Goal: Task Accomplishment & Management: Use online tool/utility

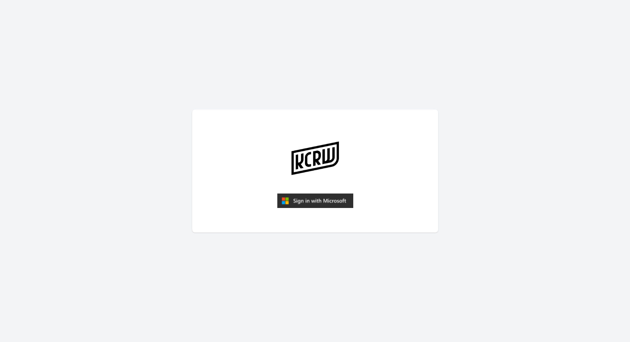
click at [336, 201] on img "submit" at bounding box center [315, 200] width 76 height 15
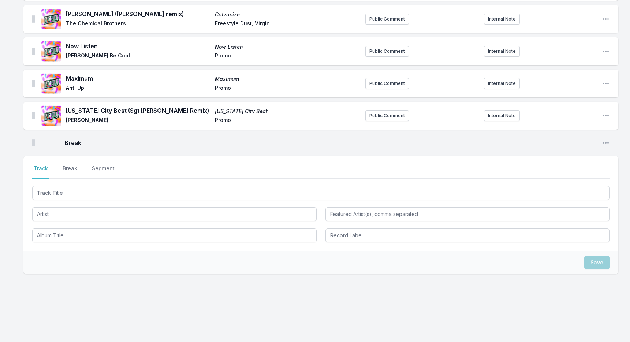
scroll to position [687, 0]
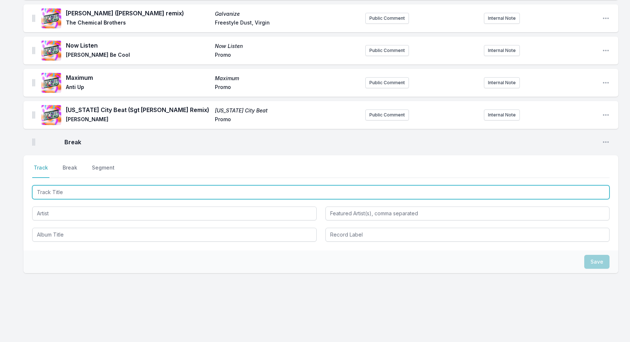
click at [111, 190] on input "Track Title" at bounding box center [321, 192] width 578 height 14
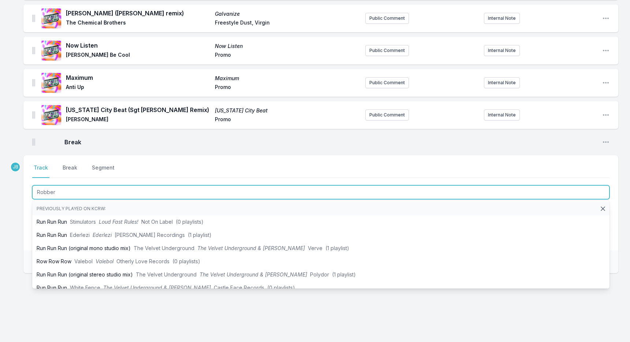
type input "Robbery"
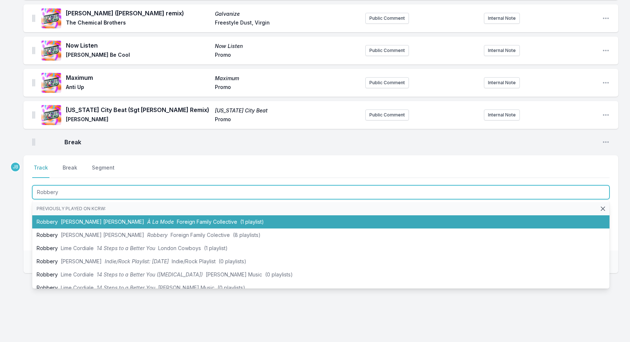
click at [100, 217] on li "Robbery [PERSON_NAME] [PERSON_NAME] À La Mode Foreign Family Collective (1 play…" at bounding box center [321, 221] width 578 height 13
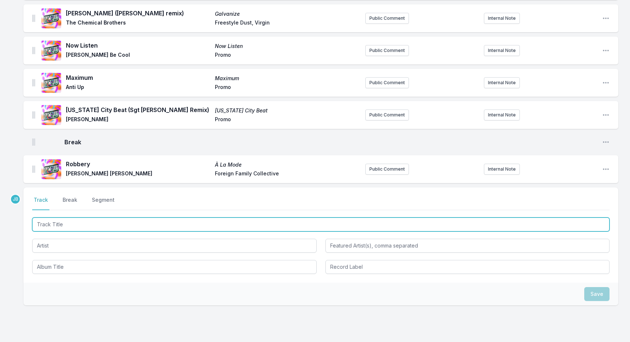
scroll to position [719, 0]
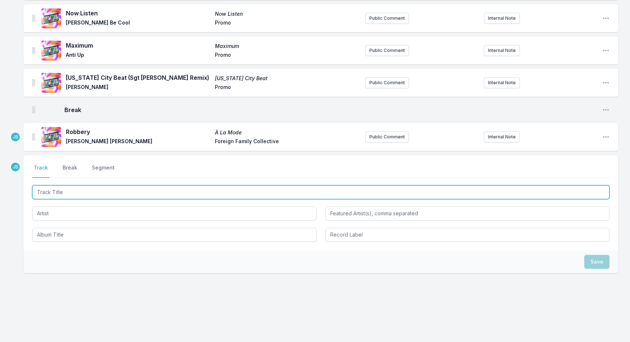
click at [84, 190] on input "Track Title" at bounding box center [321, 192] width 578 height 14
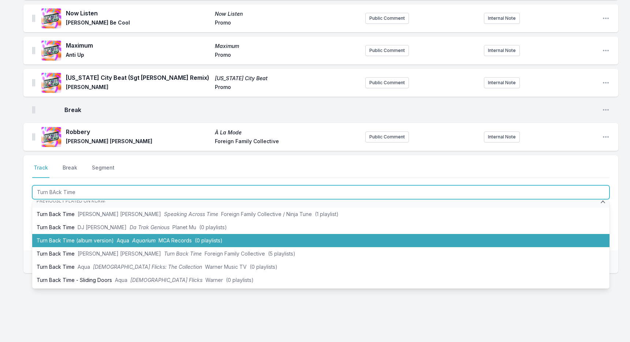
scroll to position [0, 0]
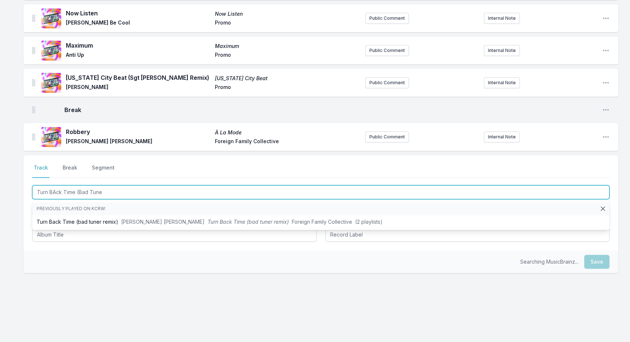
type input "Turn BAck Time (Bad Tuner"
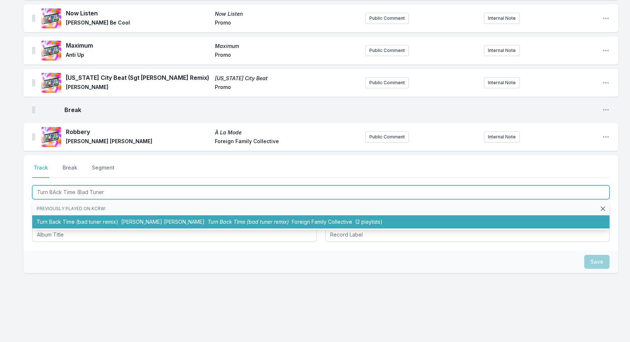
click at [98, 219] on li "Turn Back Time (bad tuner remix) [PERSON_NAME] [PERSON_NAME] Turn Back Time (ba…" at bounding box center [321, 221] width 578 height 13
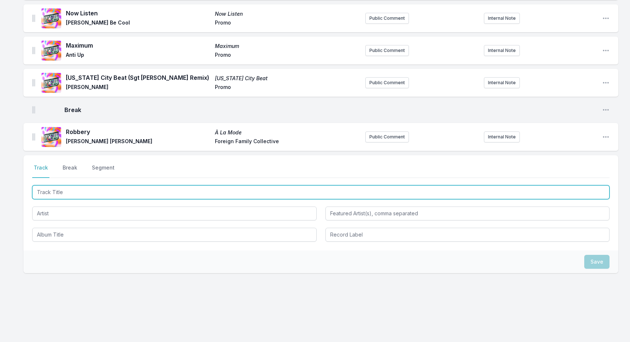
scroll to position [751, 0]
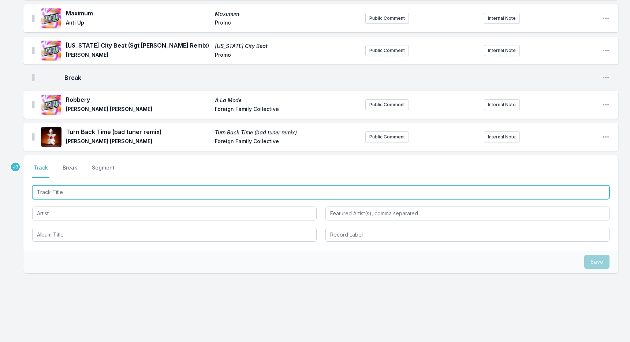
click at [137, 192] on input "Track Title" at bounding box center [321, 192] width 578 height 14
paste input "Time... Do You Know My Name?"
type input "Time... Do You Know My Name?"
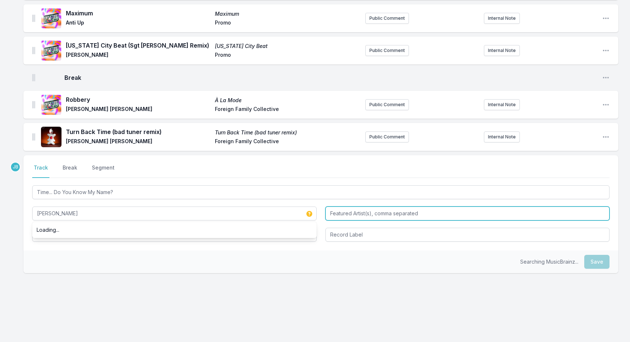
type input "[PERSON_NAME]"
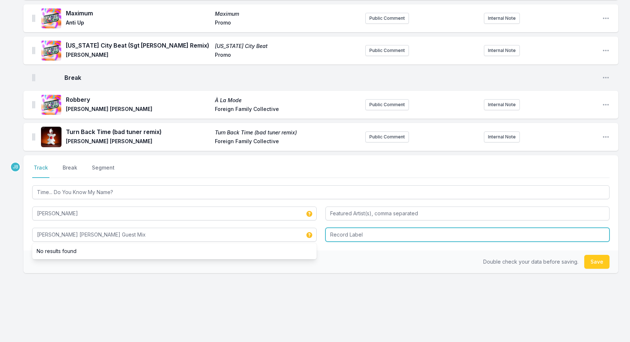
type input "[PERSON_NAME] [PERSON_NAME] Guest Mix"
type input "Promo"
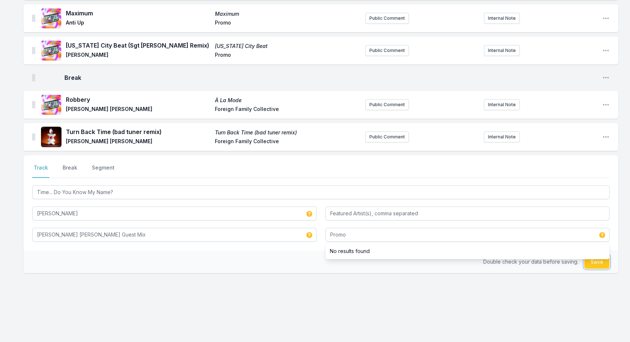
click at [589, 260] on button "Save" at bounding box center [596, 262] width 25 height 14
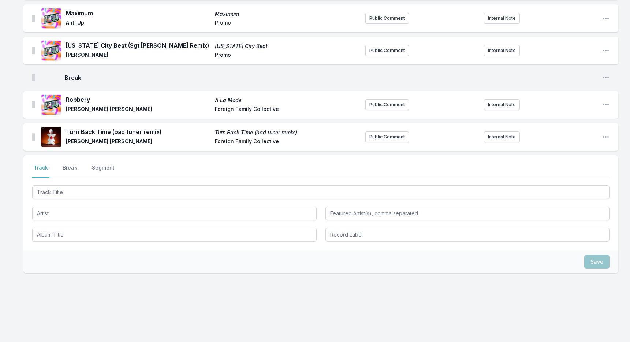
scroll to position [784, 0]
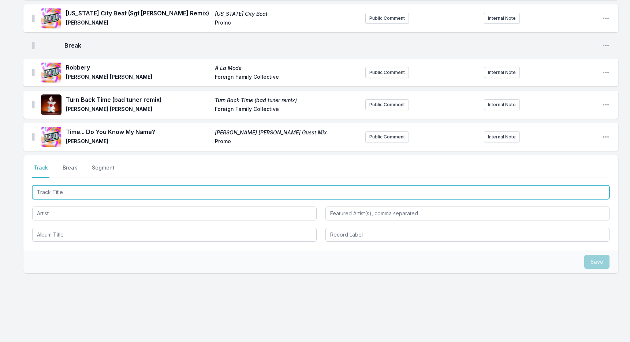
click at [138, 189] on input "Track Title" at bounding box center [321, 192] width 578 height 14
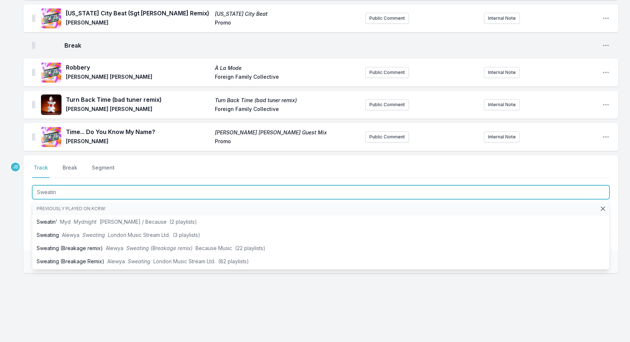
type input "Sweatin'"
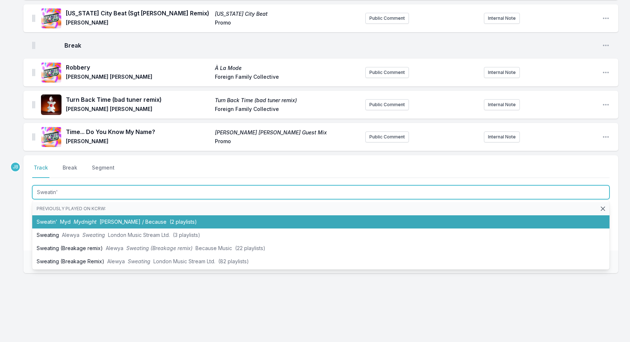
click at [137, 220] on span "[PERSON_NAME] / Because" at bounding box center [133, 222] width 67 height 6
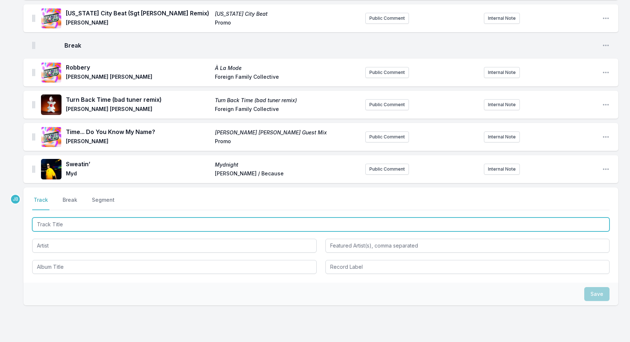
scroll to position [816, 0]
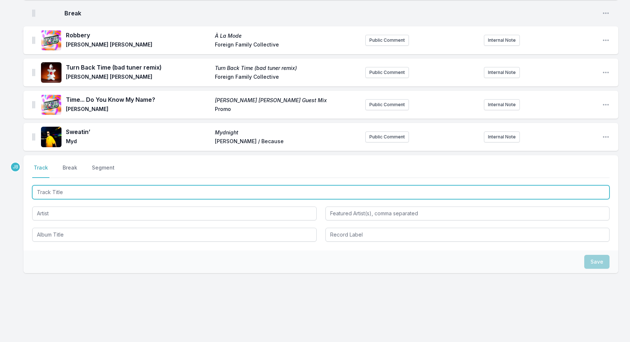
click at [158, 193] on input "Track Title" at bounding box center [321, 192] width 578 height 14
type input "Unidos"
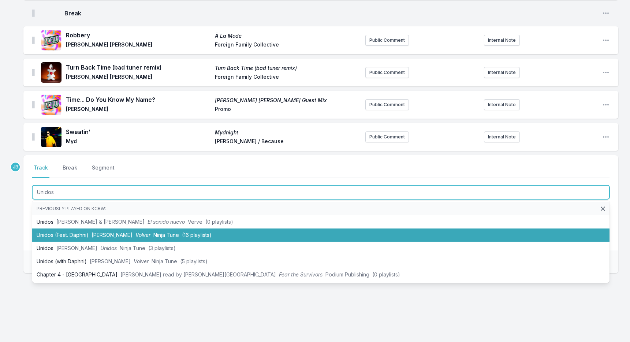
click at [147, 233] on li "Unidos (Feat. Daphni) [PERSON_NAME] Volver Ninja Tune (16 playlists)" at bounding box center [321, 235] width 578 height 13
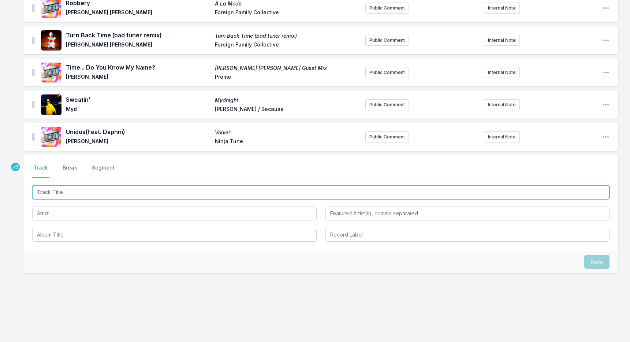
click at [152, 190] on input "Track Title" at bounding box center [321, 192] width 578 height 14
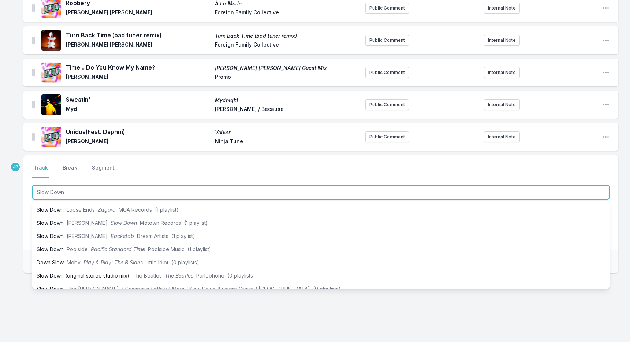
scroll to position [192, 0]
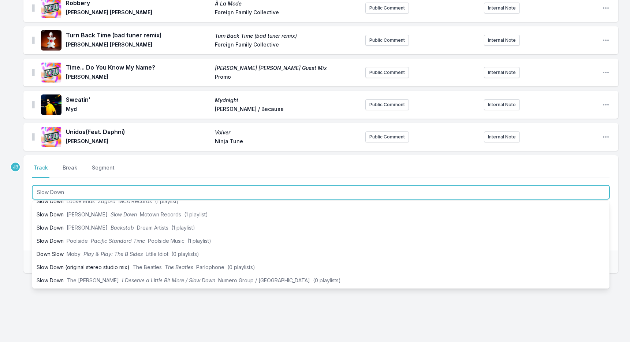
click at [125, 192] on input "Slow Down" at bounding box center [321, 192] width 578 height 14
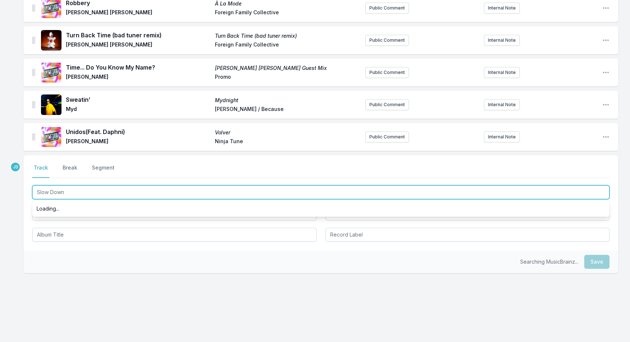
type input "Slow Down"
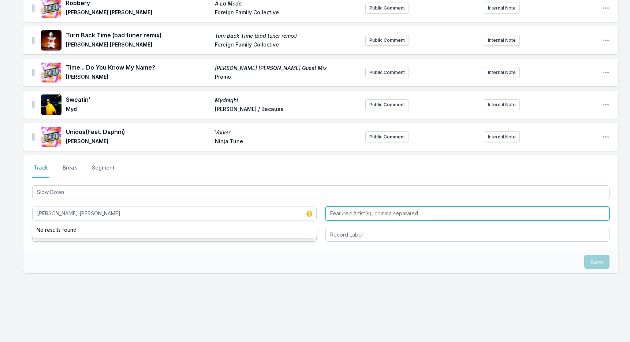
type input "[PERSON_NAME] [PERSON_NAME]"
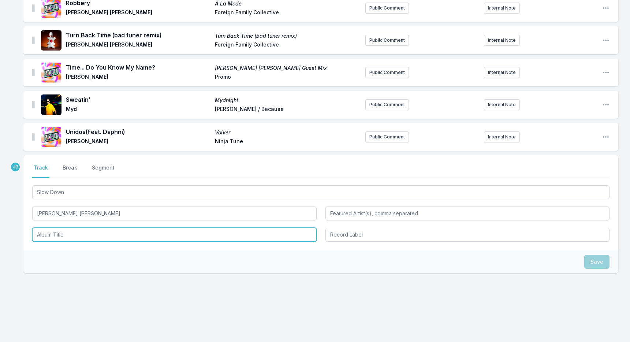
click at [67, 235] on input "Album Title" at bounding box center [174, 235] width 285 height 14
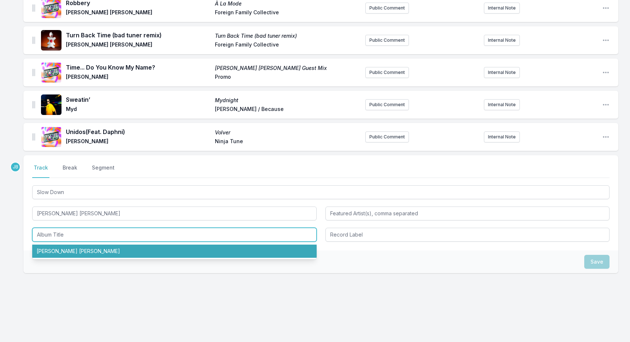
click at [66, 246] on li "[PERSON_NAME] [PERSON_NAME]" at bounding box center [174, 251] width 285 height 13
type input "[PERSON_NAME] [PERSON_NAME]"
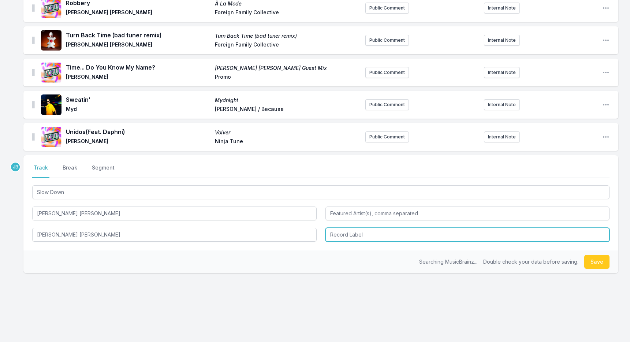
click at [341, 234] on input "Record Label" at bounding box center [468, 235] width 285 height 14
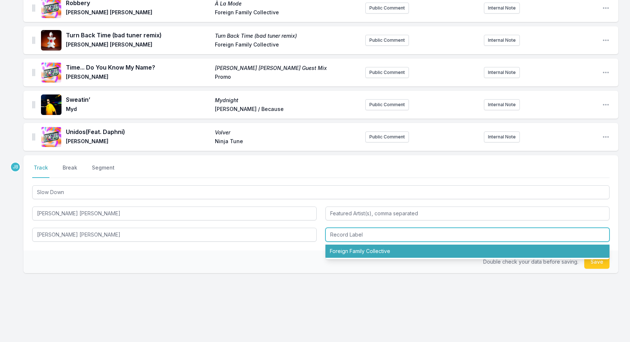
click at [353, 249] on li "Foreign Family Collective" at bounding box center [468, 251] width 285 height 13
type input "Foreign Family Collective"
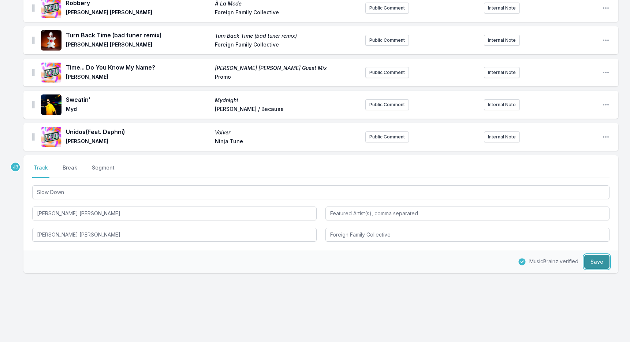
click at [601, 260] on button "Save" at bounding box center [596, 262] width 25 height 14
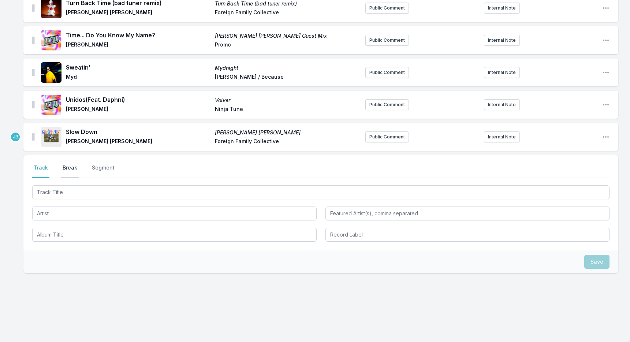
click at [69, 166] on button "Break" at bounding box center [70, 171] width 18 height 14
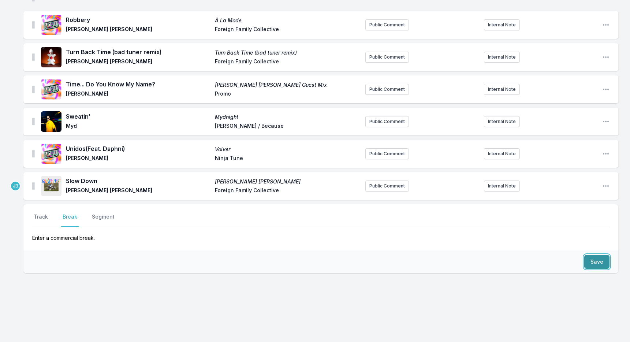
click at [598, 263] on button "Save" at bounding box center [596, 262] width 25 height 14
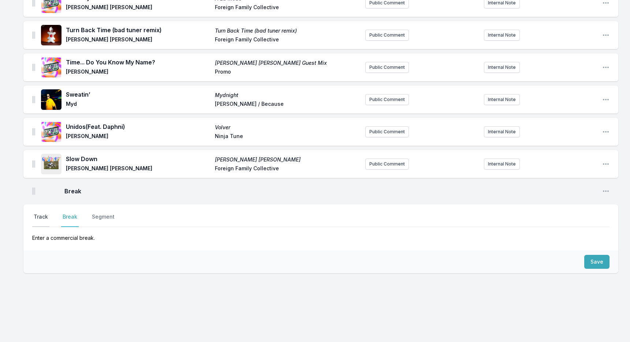
click at [47, 216] on button "Track" at bounding box center [40, 220] width 17 height 14
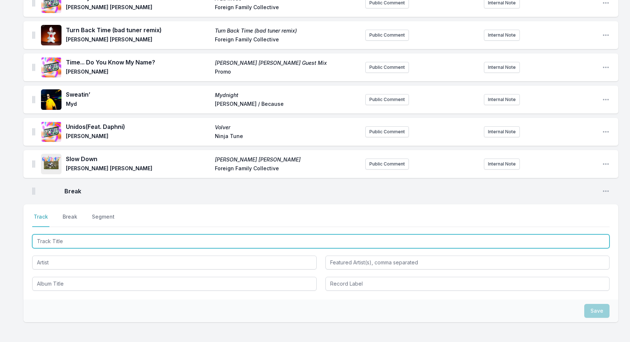
click at [150, 240] on input "Track Title" at bounding box center [321, 241] width 578 height 14
paste input "Passionfruit"
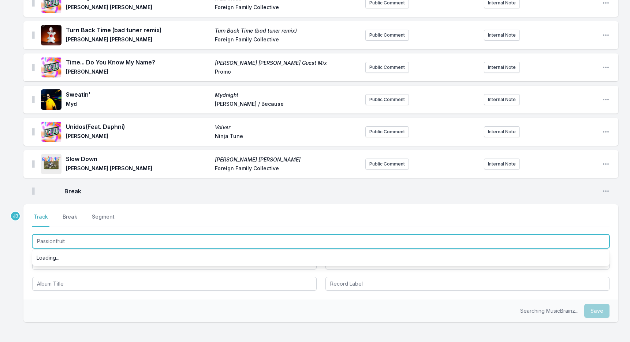
type input "Passionfruit"
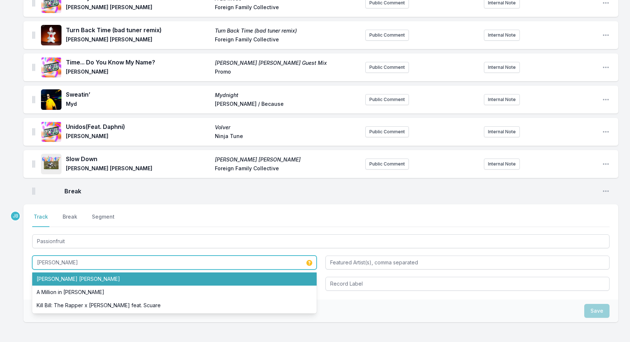
click at [140, 279] on li "[PERSON_NAME] [PERSON_NAME]" at bounding box center [174, 278] width 285 height 13
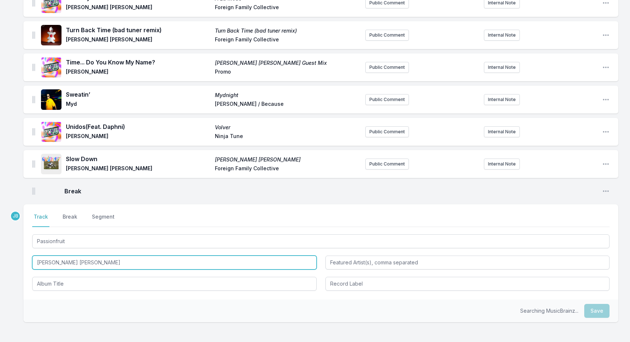
type input "[PERSON_NAME] [PERSON_NAME]"
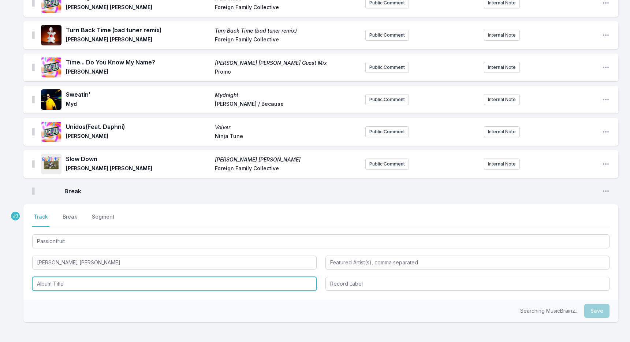
click at [124, 282] on input "Album Title" at bounding box center [174, 284] width 285 height 14
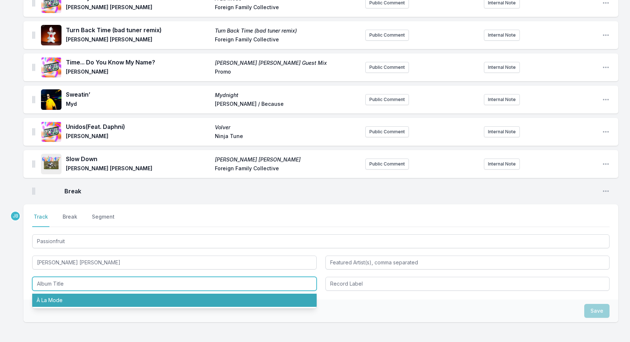
click at [113, 297] on li "À La Mode" at bounding box center [174, 300] width 285 height 13
type input "À La Mode"
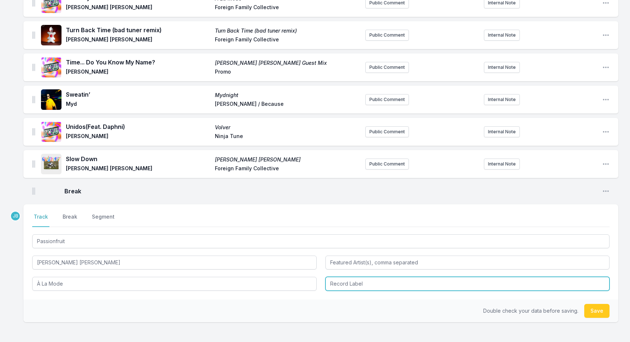
click at [348, 281] on input "Record Label" at bounding box center [468, 284] width 285 height 14
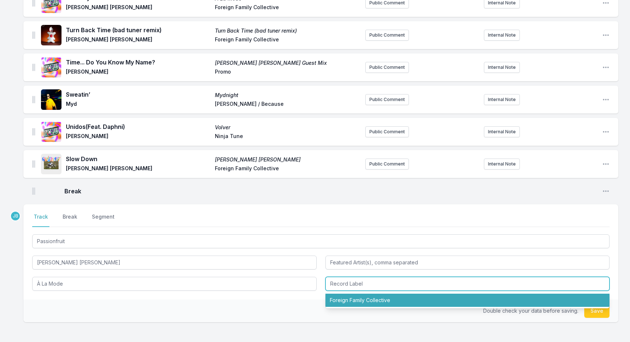
click at [356, 298] on li "Foreign Family Collective" at bounding box center [468, 300] width 285 height 13
type input "Foreign Family Collective"
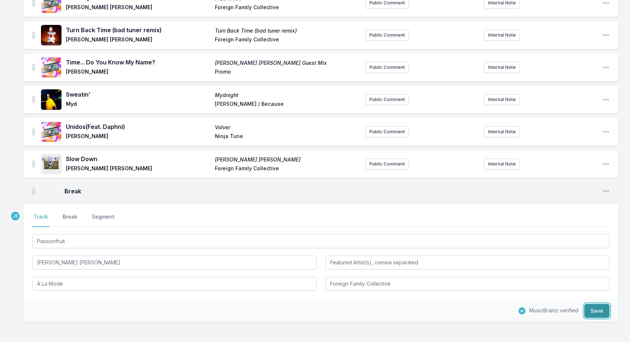
click at [597, 309] on button "Save" at bounding box center [596, 311] width 25 height 14
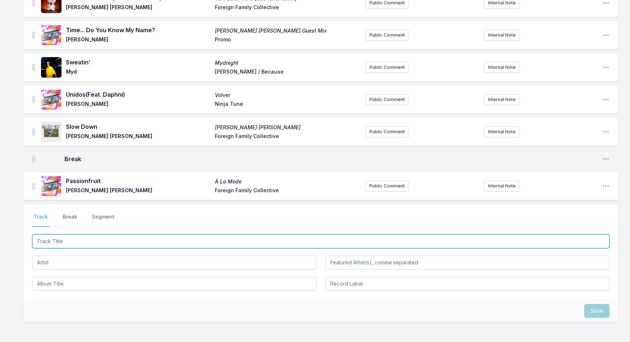
click at [123, 241] on input "Track Title" at bounding box center [321, 241] width 578 height 14
paste input "[PERSON_NAME]"
type input "[PERSON_NAME]"
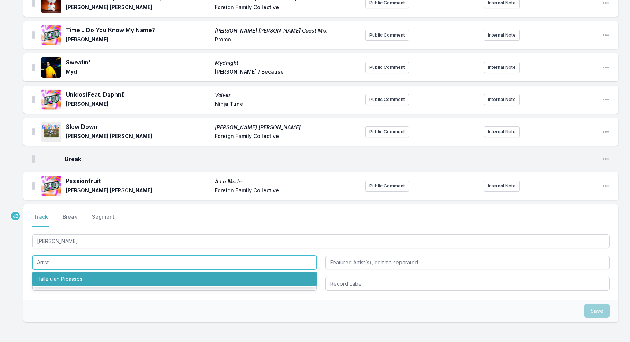
click at [128, 265] on input "Artist" at bounding box center [174, 263] width 285 height 14
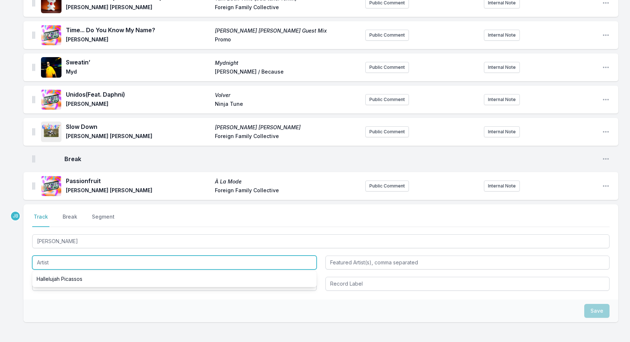
paste input "private browsing"
click at [39, 262] on input "private browsing" at bounding box center [174, 263] width 285 height 14
click at [57, 261] on input "Private browsing" at bounding box center [174, 263] width 285 height 14
type input "Private Browsing"
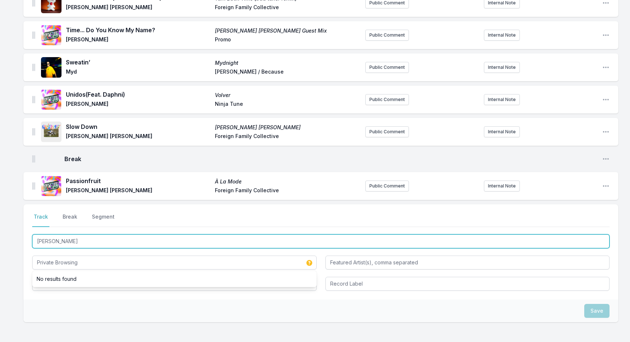
click at [41, 241] on input "[PERSON_NAME]" at bounding box center [321, 241] width 578 height 14
click at [53, 240] on input "[PERSON_NAME]" at bounding box center [321, 241] width 578 height 14
type input "[PERSON_NAME]"
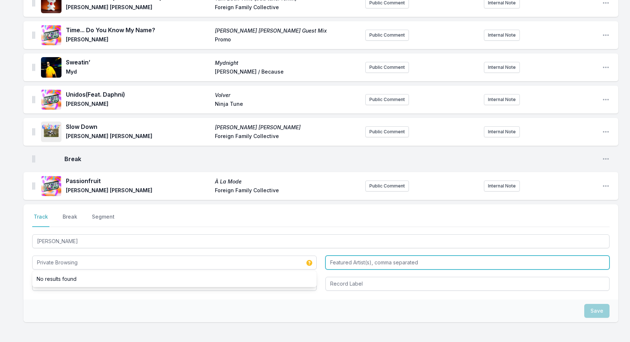
type input "Private Browsing"
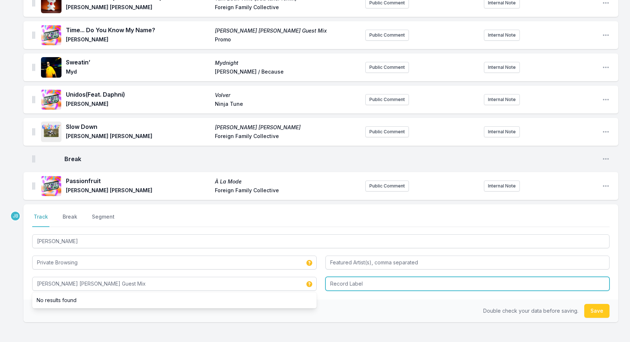
type input "[PERSON_NAME] [PERSON_NAME] Guest Mix"
type input "Promo"
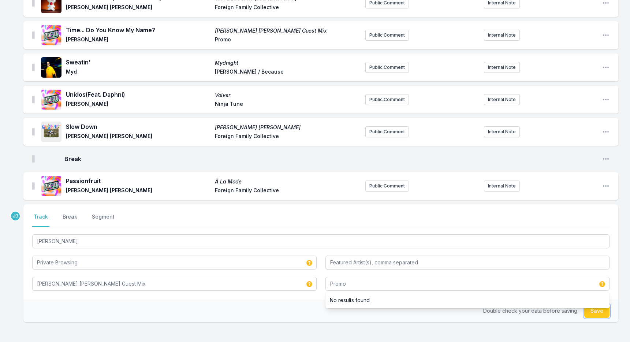
click at [602, 309] on button "Save" at bounding box center [596, 311] width 25 height 14
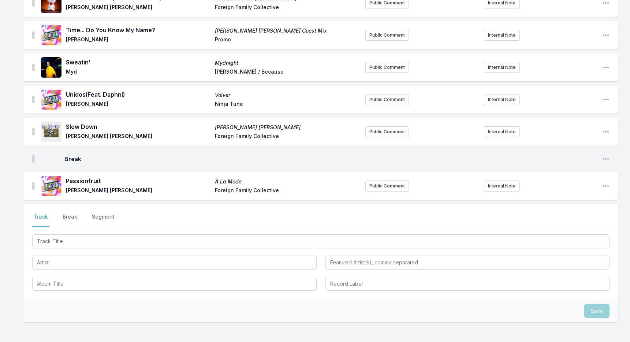
scroll to position [918, 0]
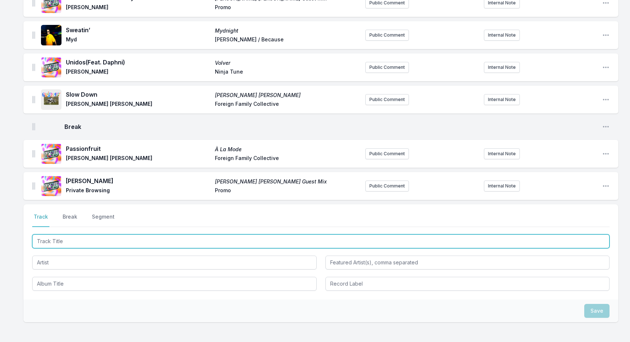
click at [147, 238] on input "Track Title" at bounding box center [321, 241] width 578 height 14
paste input "Dream Night"
type input "Dream Night"
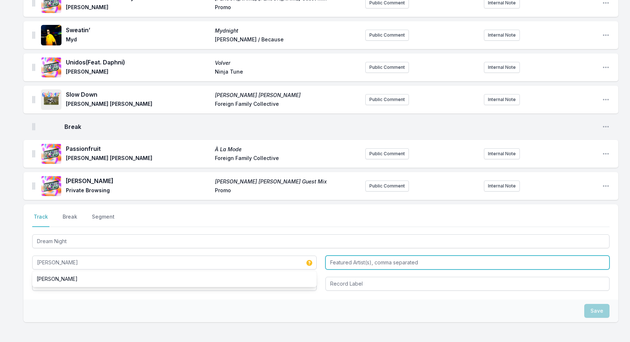
type input "[PERSON_NAME]"
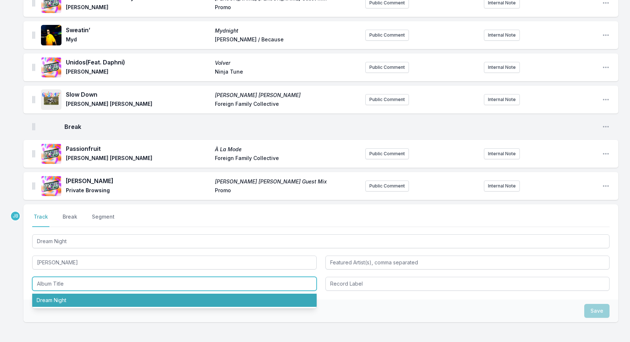
click at [136, 299] on li "Dream Night" at bounding box center [174, 300] width 285 height 13
type input "Dream Night"
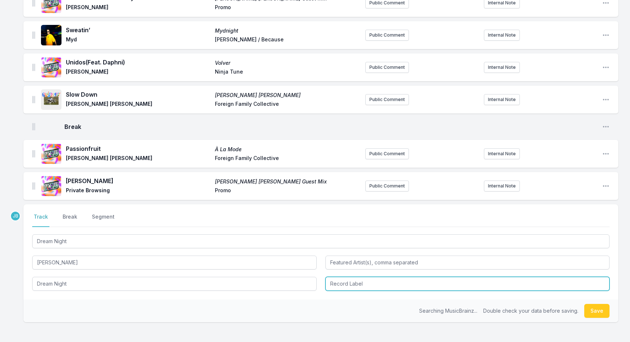
click at [338, 285] on input "Record Label" at bounding box center [468, 284] width 285 height 14
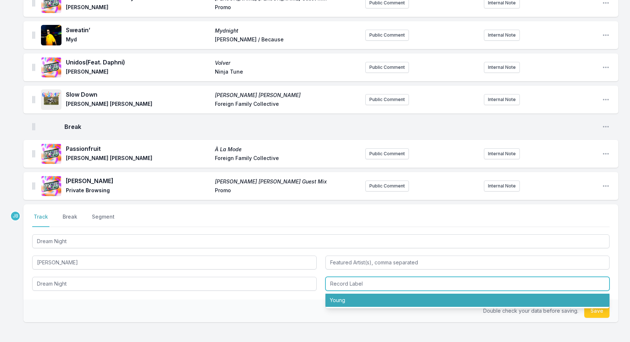
click at [348, 300] on li "Young" at bounding box center [468, 300] width 285 height 13
type input "Young"
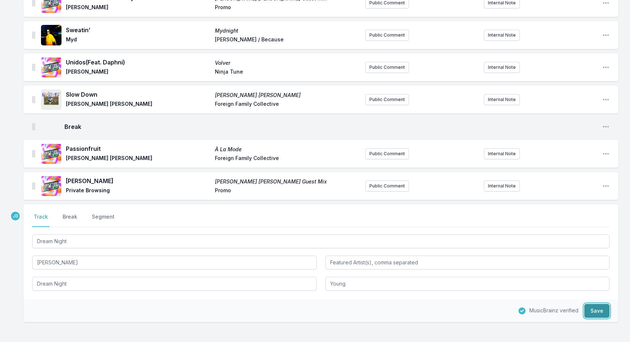
click at [603, 309] on button "Save" at bounding box center [596, 311] width 25 height 14
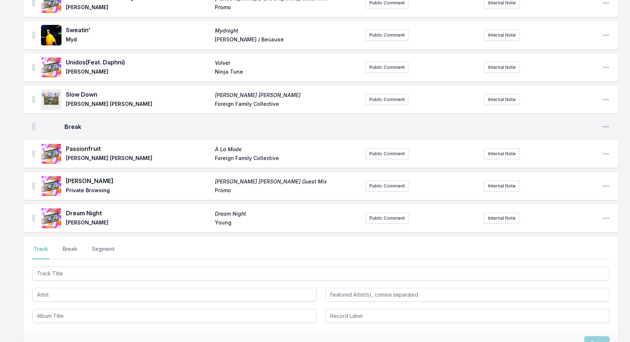
scroll to position [950, 0]
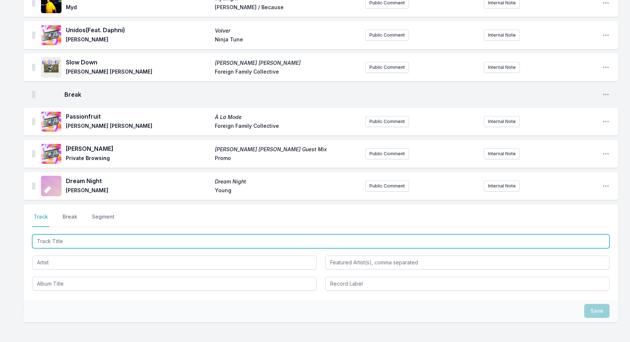
click at [185, 238] on input "Track Title" at bounding box center [321, 241] width 578 height 14
paste input "The Plunge"
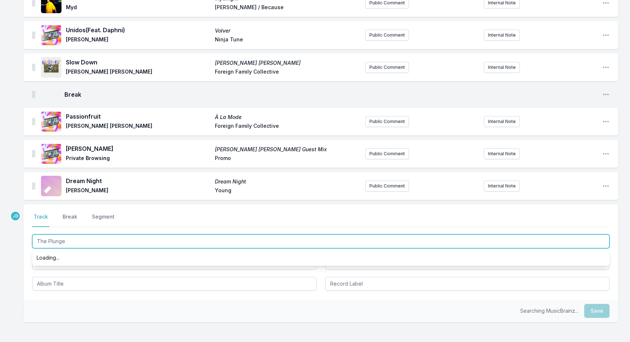
type input "The Plunge"
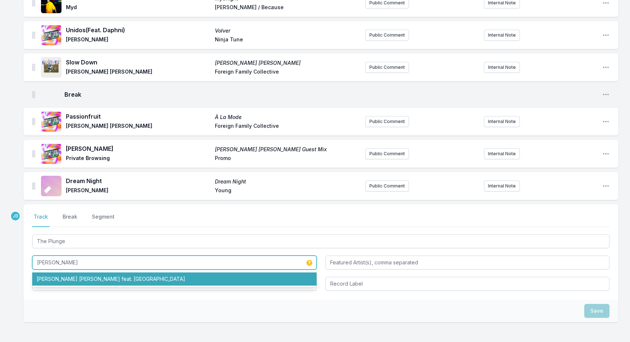
click at [165, 275] on li "[PERSON_NAME] [PERSON_NAME] feat. [GEOGRAPHIC_DATA]" at bounding box center [174, 278] width 285 height 13
type input "[PERSON_NAME] [PERSON_NAME]"
type input "Pollena"
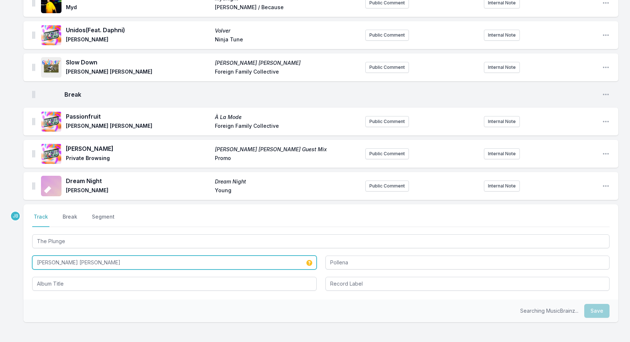
type input "[PERSON_NAME] [PERSON_NAME]"
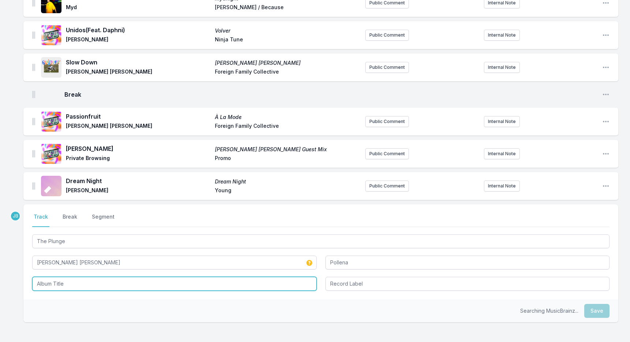
click at [169, 282] on input "Album Title" at bounding box center [174, 284] width 285 height 14
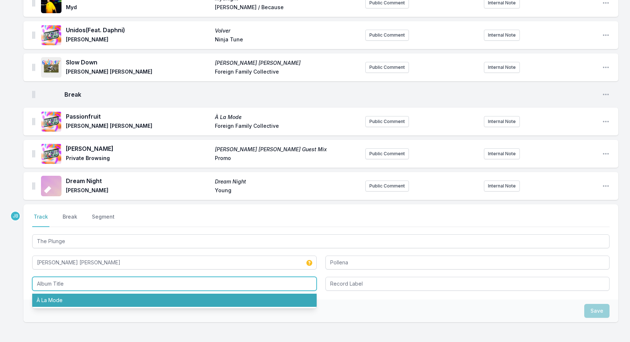
click at [158, 300] on li "À La Mode" at bounding box center [174, 300] width 285 height 13
type input "À La Mode"
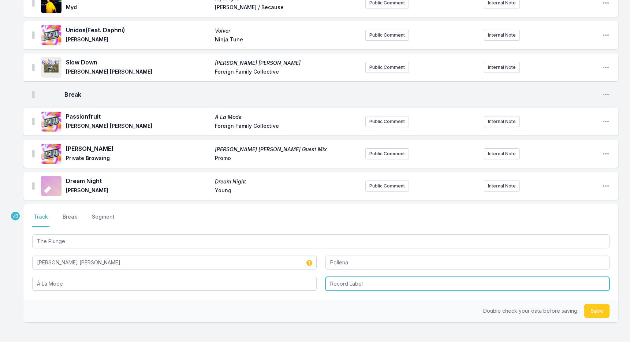
click at [346, 288] on input "Record Label" at bounding box center [468, 284] width 285 height 14
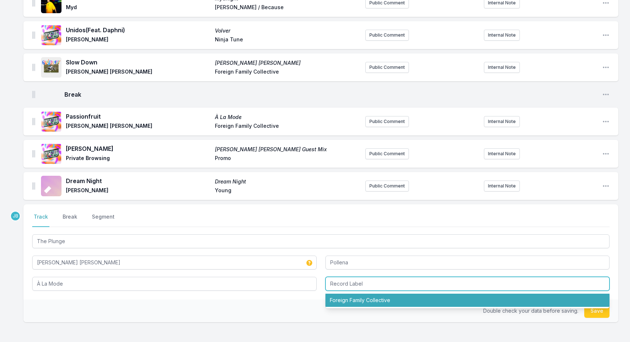
click at [352, 296] on li "Foreign Family Collective" at bounding box center [468, 300] width 285 height 13
type input "Foreign Family Collective"
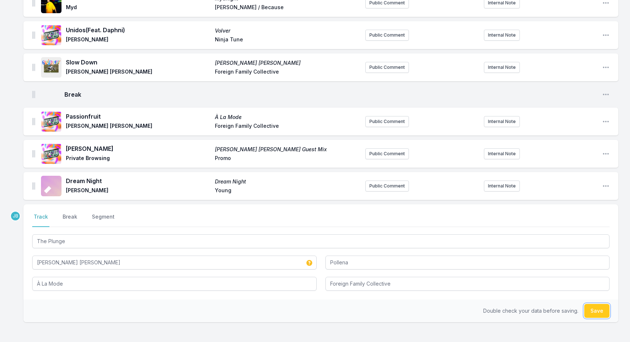
click at [600, 309] on button "Save" at bounding box center [596, 311] width 25 height 14
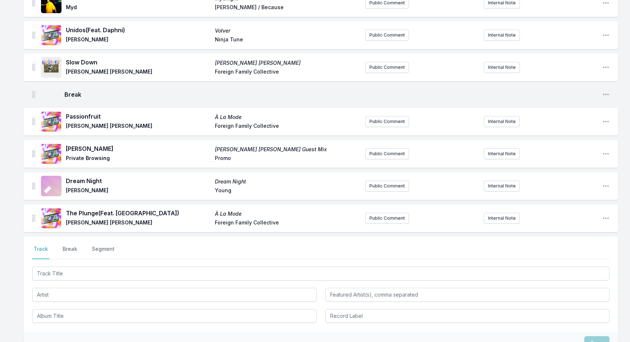
scroll to position [982, 0]
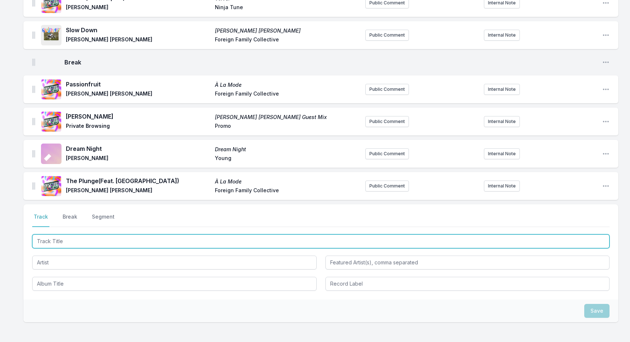
click at [212, 239] on input "Track Title" at bounding box center [321, 241] width 578 height 14
paste input "Slow Centre"
type input "Slow Centre"
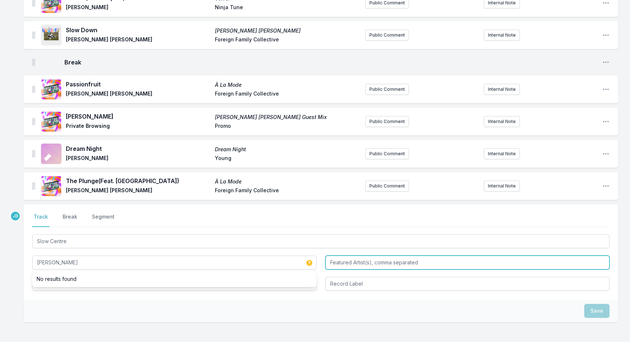
type input "[PERSON_NAME]"
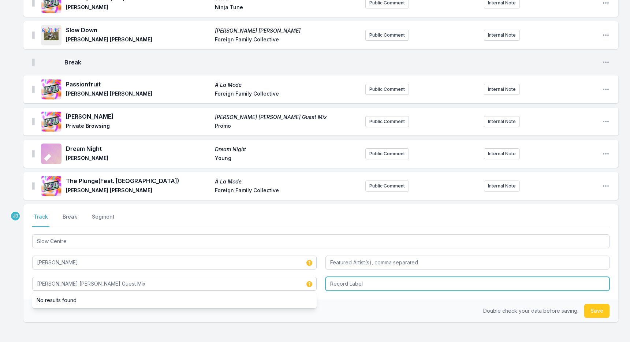
type input "[PERSON_NAME] [PERSON_NAME] Guest Mix"
type input "Promo"
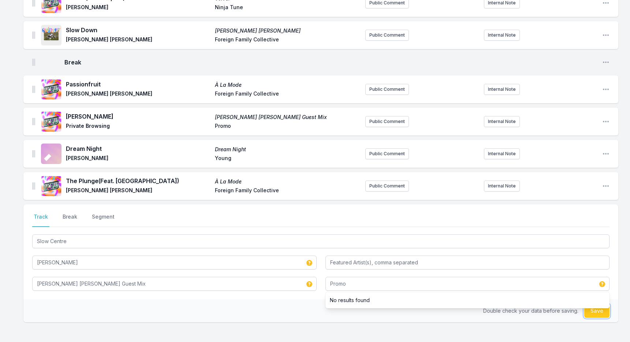
click at [594, 311] on button "Save" at bounding box center [596, 311] width 25 height 14
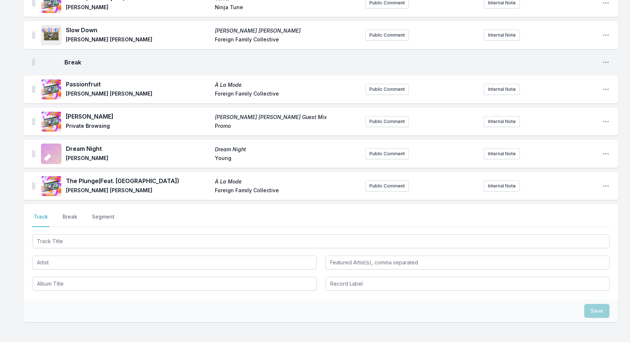
scroll to position [1014, 0]
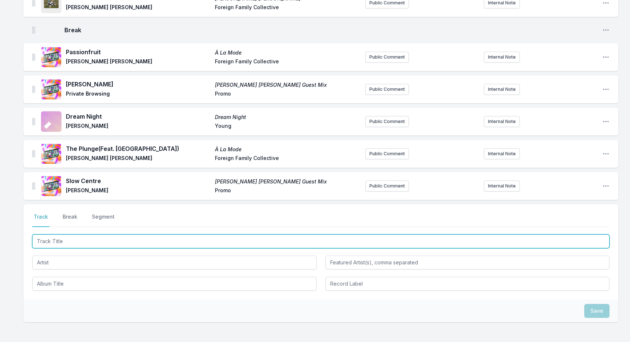
click at [175, 242] on input "Track Title" at bounding box center [321, 241] width 578 height 14
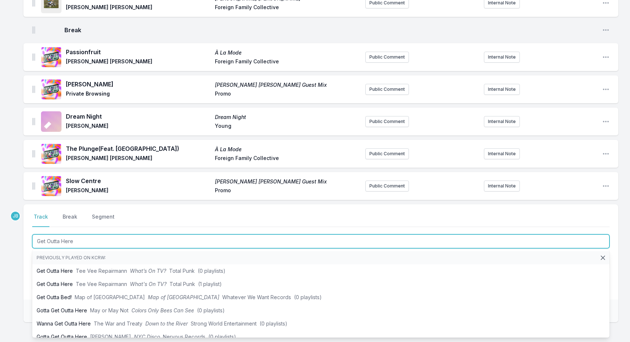
type input "Get Outta Here"
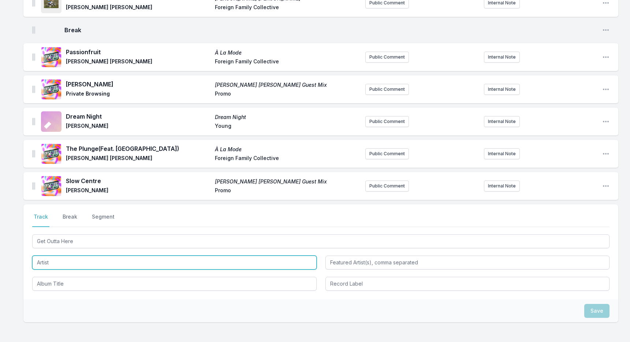
click at [129, 265] on input "Artist" at bounding box center [174, 263] width 285 height 14
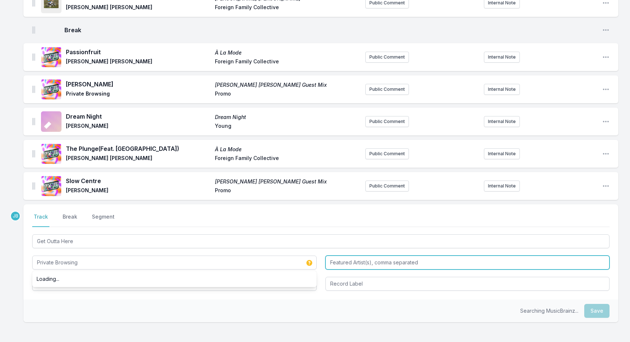
type input "Private Browsing"
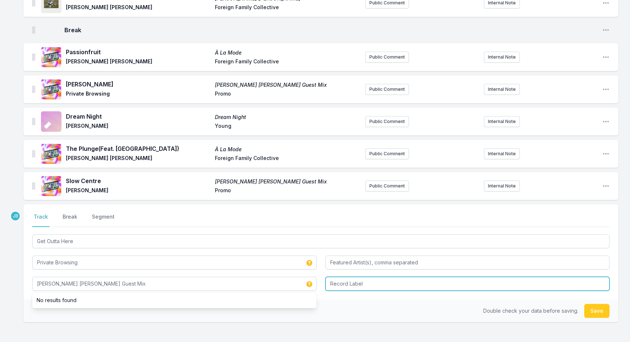
type input "[PERSON_NAME] [PERSON_NAME] Guest Mix"
type input "Promo"
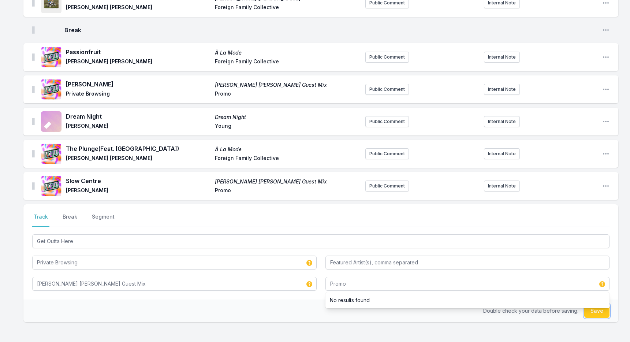
click at [595, 310] on button "Save" at bounding box center [596, 311] width 25 height 14
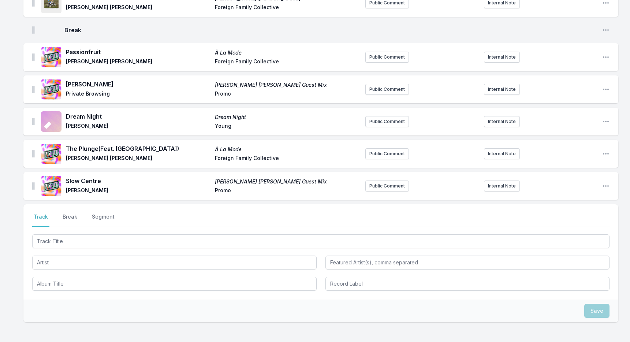
scroll to position [1047, 0]
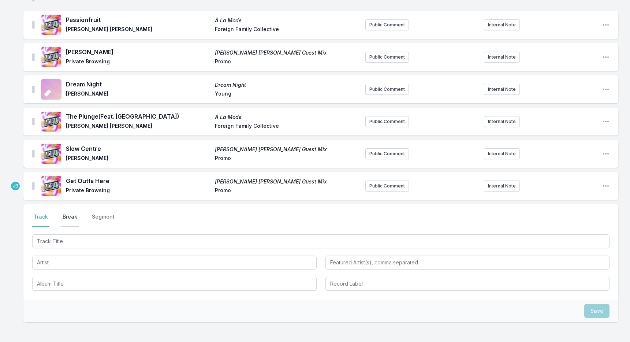
click at [68, 214] on button "Break" at bounding box center [70, 220] width 18 height 14
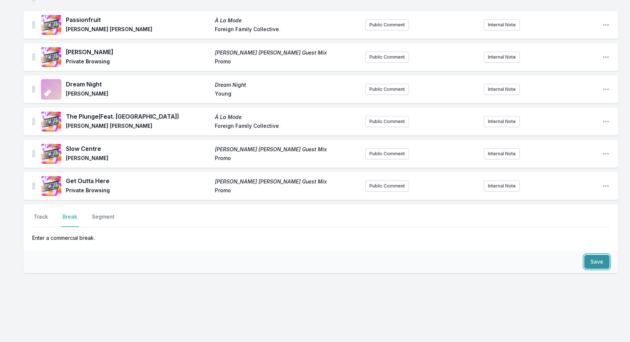
click at [595, 259] on button "Save" at bounding box center [596, 262] width 25 height 14
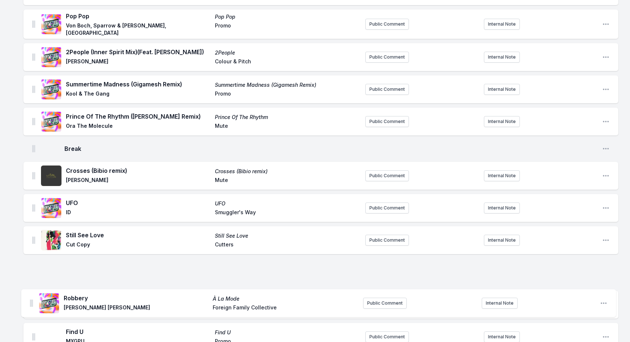
scroll to position [331, 0]
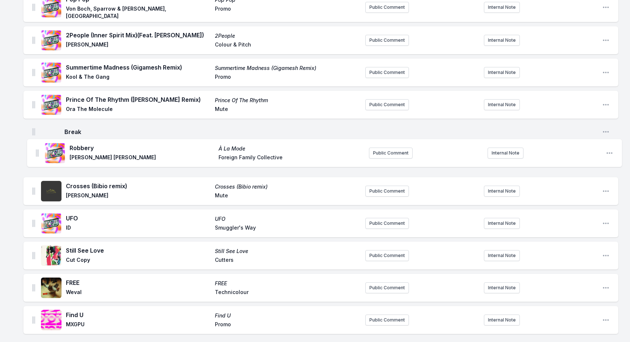
drag, startPoint x: 34, startPoint y: 211, endPoint x: 37, endPoint y: 152, distance: 59.1
click at [37, 152] on ul "Unknown Verses GT Verses GT (Nosaj Thing & [PERSON_NAME]) LuckyMe Public Commen…" at bounding box center [320, 341] width 595 height 1192
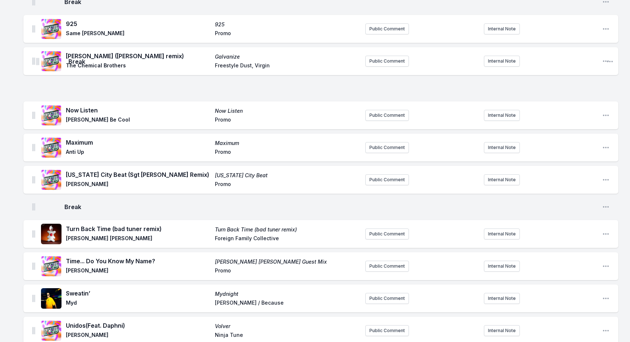
scroll to position [664, 0]
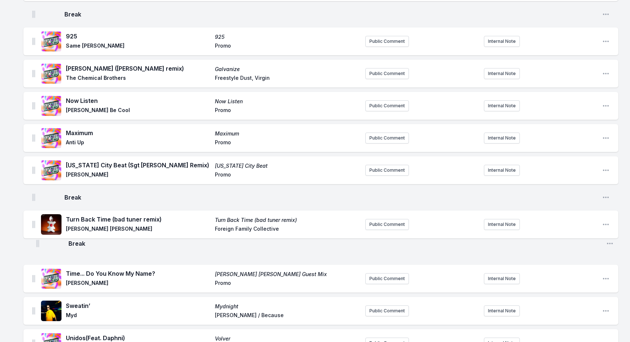
drag, startPoint x: 32, startPoint y: 192, endPoint x: 36, endPoint y: 244, distance: 52.2
click at [36, 244] on ul "Unknown Verses GT Verses GT (Nosaj Thing & [PERSON_NAME]) LuckyMe Public Commen…" at bounding box center [320, 8] width 595 height 1192
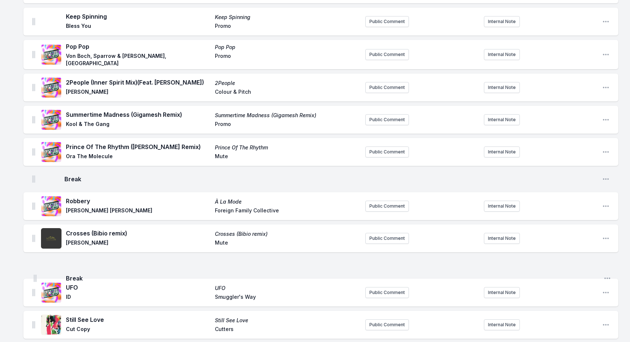
scroll to position [285, 0]
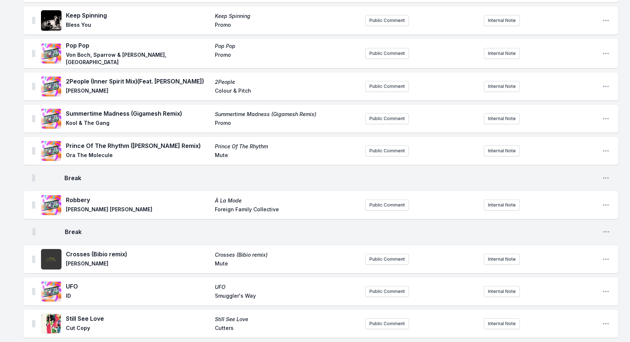
drag, startPoint x: 32, startPoint y: 250, endPoint x: 33, endPoint y: 230, distance: 20.1
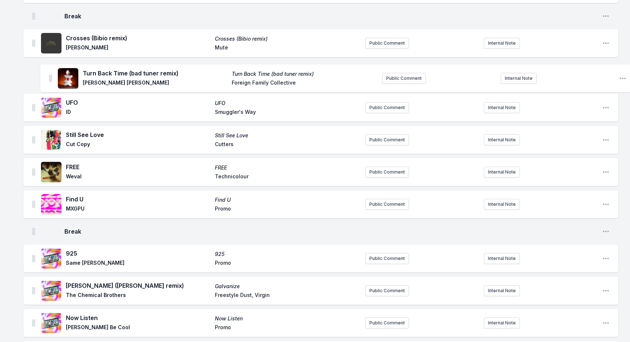
scroll to position [494, 0]
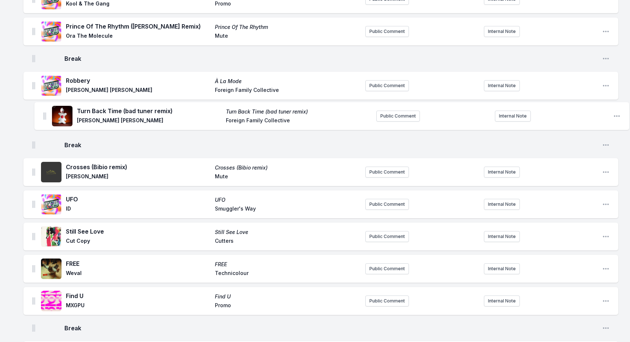
drag, startPoint x: 33, startPoint y: 183, endPoint x: 45, endPoint y: 112, distance: 72.1
click at [45, 112] on ul "Unknown Verses GT Verses GT (Nosaj Thing & [PERSON_NAME]) LuckyMe Public Commen…" at bounding box center [320, 268] width 595 height 1192
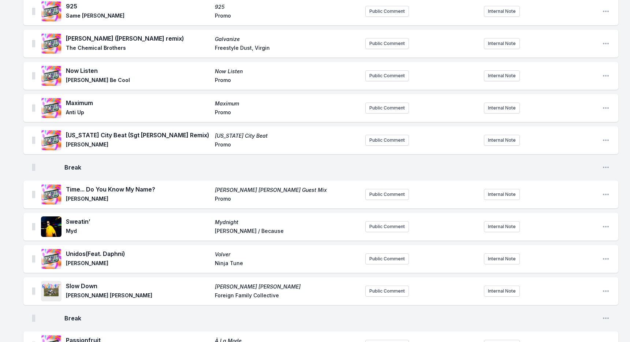
scroll to position [779, 0]
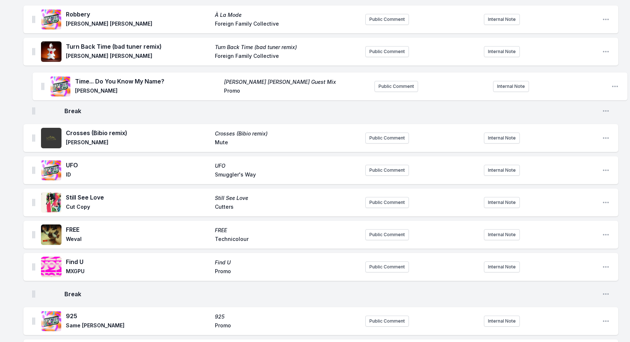
drag, startPoint x: 33, startPoint y: 162, endPoint x: 42, endPoint y: 83, distance: 78.9
click at [42, 83] on ul "Unknown Verses GT Verses GT (Nosaj Thing & [PERSON_NAME]) LuckyMe Public Commen…" at bounding box center [320, 202] width 595 height 1192
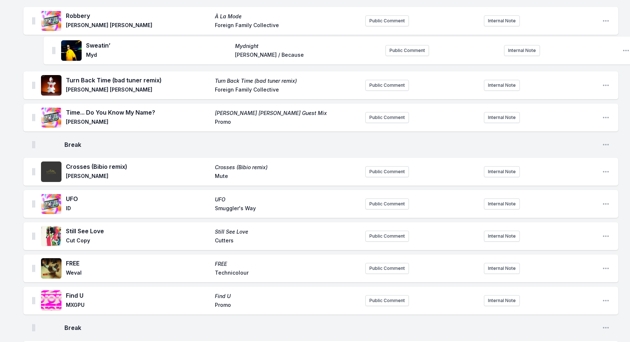
scroll to position [436, 0]
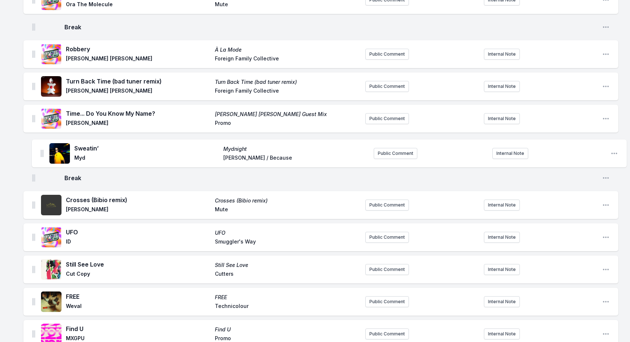
drag, startPoint x: 33, startPoint y: 255, endPoint x: 42, endPoint y: 151, distance: 104.0
click at [42, 151] on ul "Unknown Verses GT Verses GT (Nosaj Thing & [PERSON_NAME]) LuckyMe Public Commen…" at bounding box center [320, 236] width 595 height 1192
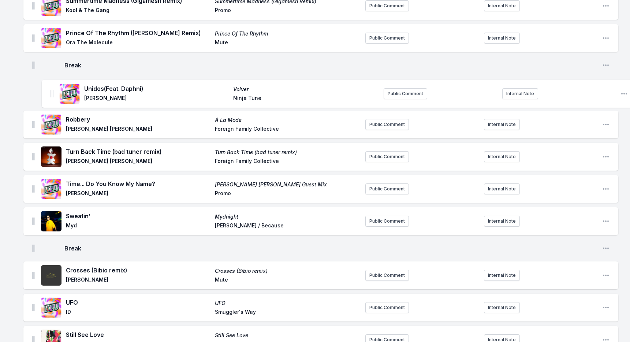
scroll to position [395, 0]
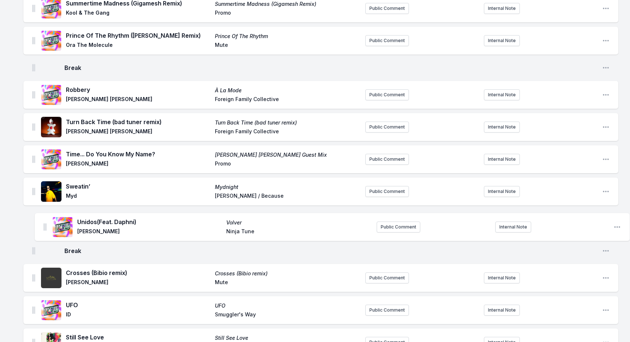
drag, startPoint x: 33, startPoint y: 242, endPoint x: 45, endPoint y: 224, distance: 21.4
click at [45, 224] on ul "Unknown Verses GT Verses GT (Nosaj Thing & [PERSON_NAME]) LuckyMe Public Commen…" at bounding box center [320, 277] width 595 height 1192
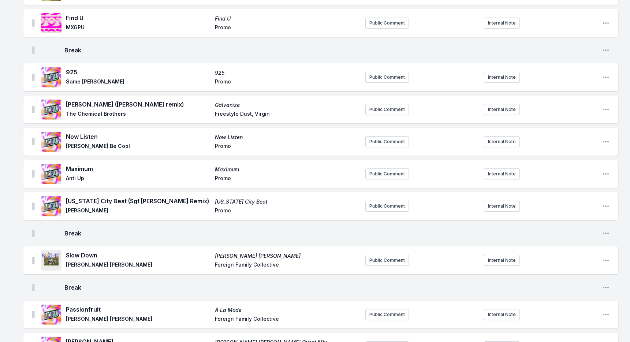
scroll to position [780, 0]
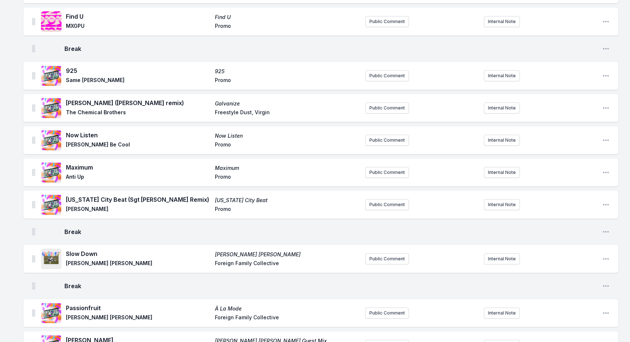
click at [32, 259] on div "Slow Down [PERSON_NAME] [PERSON_NAME] [PERSON_NAME] [PERSON_NAME] Foreign Famil…" at bounding box center [320, 259] width 595 height 28
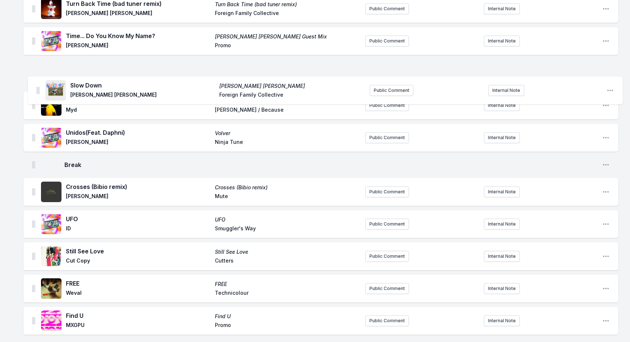
scroll to position [512, 0]
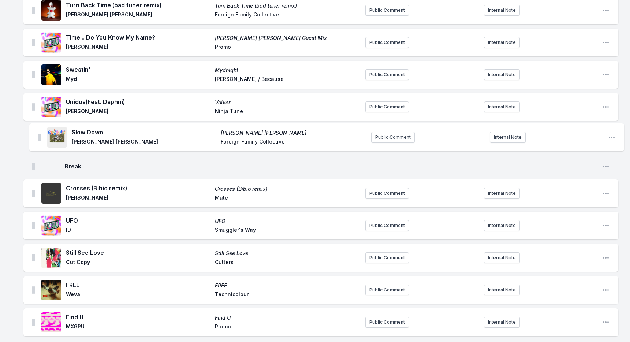
drag, startPoint x: 33, startPoint y: 257, endPoint x: 40, endPoint y: 134, distance: 123.2
click at [40, 134] on ul "Unknown Verses GT Verses GT (Nosaj Thing & [PERSON_NAME]) LuckyMe Public Commen…" at bounding box center [320, 160] width 595 height 1192
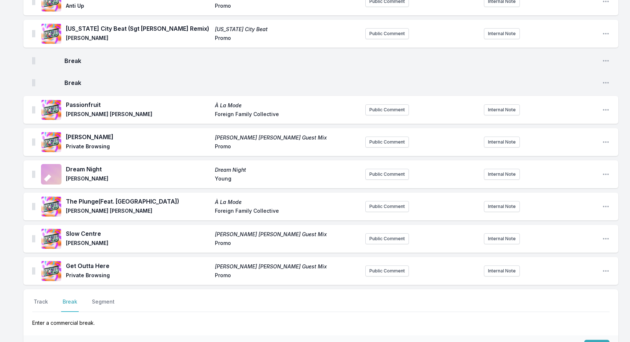
scroll to position [1069, 0]
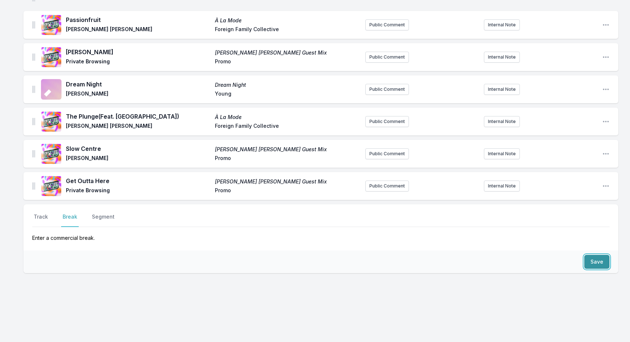
click at [597, 260] on button "Save" at bounding box center [596, 262] width 25 height 14
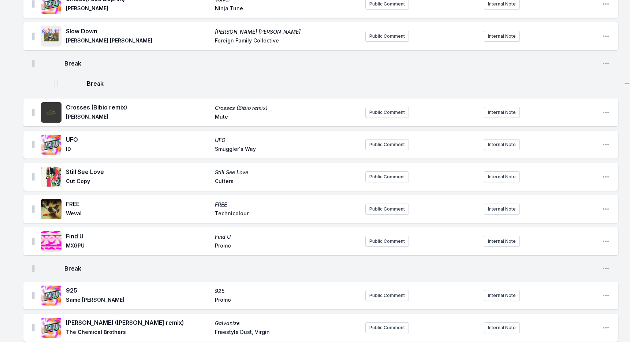
scroll to position [609, 0]
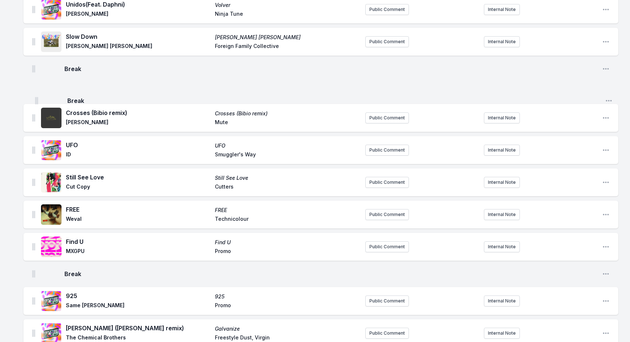
drag, startPoint x: 33, startPoint y: 190, endPoint x: 36, endPoint y: 97, distance: 93.1
click at [36, 97] on ul "Unknown Verses GT Verses GT (Nosaj Thing & [PERSON_NAME]) LuckyMe Public Commen…" at bounding box center [320, 74] width 595 height 1214
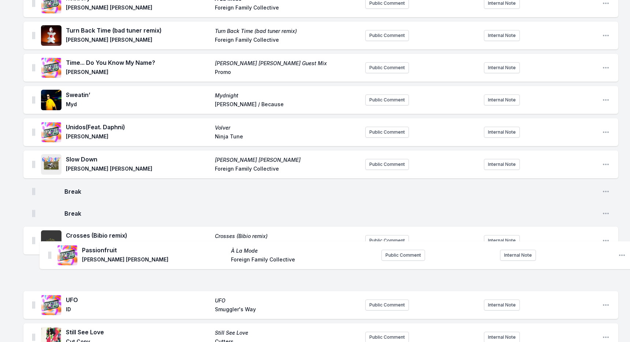
scroll to position [487, 0]
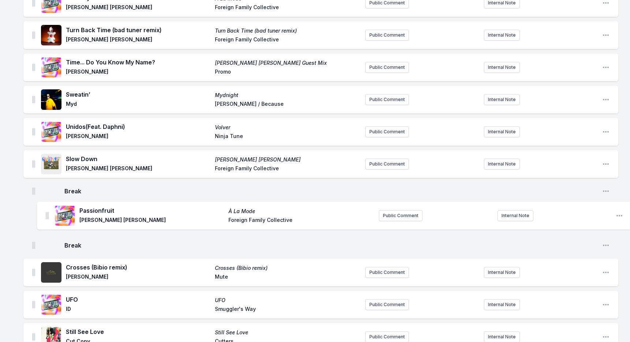
drag, startPoint x: 32, startPoint y: 191, endPoint x: 45, endPoint y: 213, distance: 25.8
click at [45, 213] on ul "Unknown Verses GT Verses GT (Nosaj Thing & [PERSON_NAME]) LuckyMe Public Commen…" at bounding box center [320, 196] width 595 height 1214
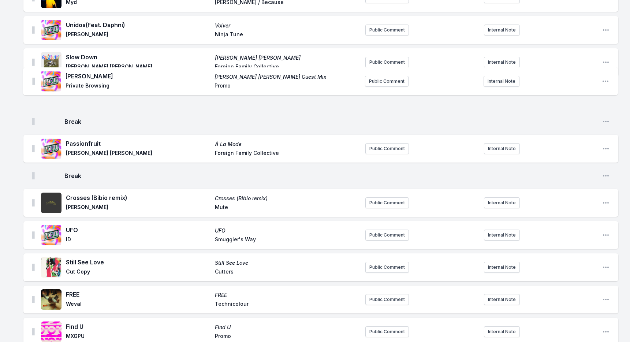
scroll to position [586, 0]
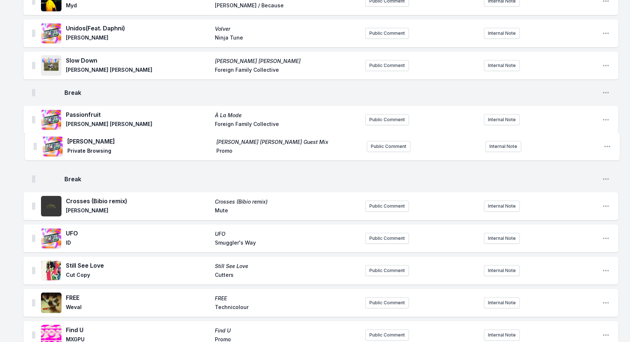
drag, startPoint x: 34, startPoint y: 249, endPoint x: 36, endPoint y: 146, distance: 103.3
click at [36, 146] on ul "Unknown Verses GT Verses GT (Nosaj Thing & [PERSON_NAME]) LuckyMe Public Commen…" at bounding box center [320, 98] width 595 height 1214
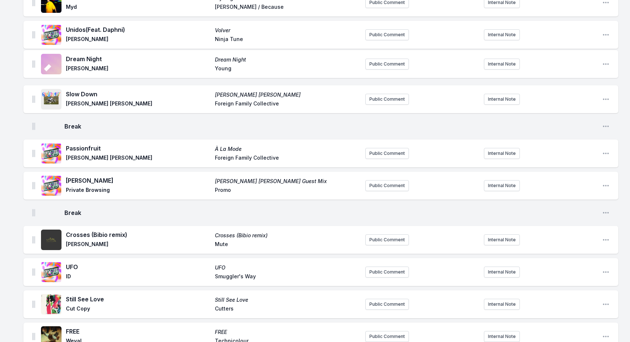
scroll to position [579, 0]
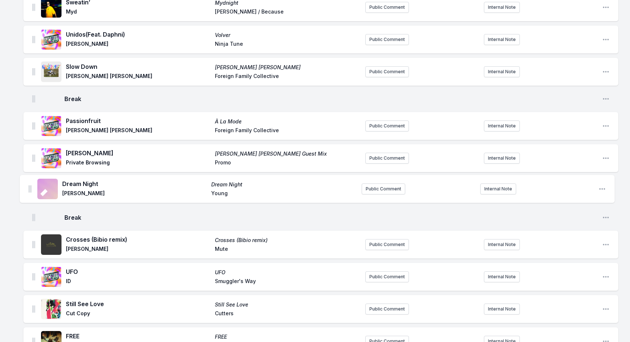
drag, startPoint x: 33, startPoint y: 256, endPoint x: 29, endPoint y: 185, distance: 71.5
click at [29, 185] on ul "Unknown Verses GT Verses GT (Nosaj Thing & [PERSON_NAME]) LuckyMe Public Commen…" at bounding box center [320, 104] width 595 height 1214
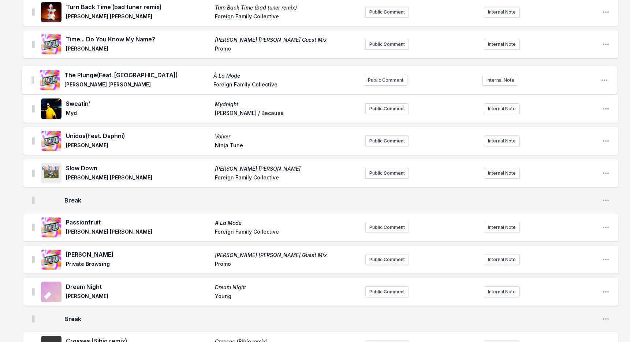
scroll to position [508, 0]
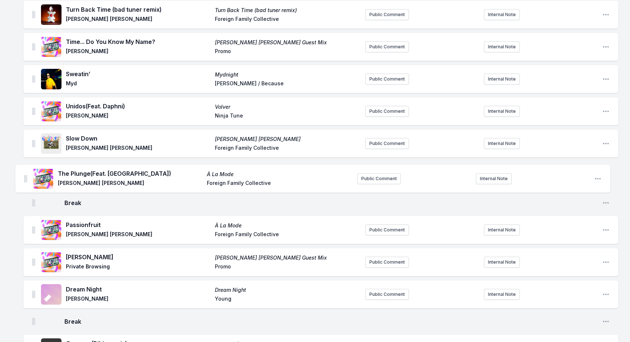
drag, startPoint x: 33, startPoint y: 138, endPoint x: 27, endPoint y: 176, distance: 37.9
click at [27, 176] on ul "Unknown Verses GT Verses GT (Nosaj Thing & [PERSON_NAME]) LuckyMe Public Commen…" at bounding box center [320, 176] width 595 height 1214
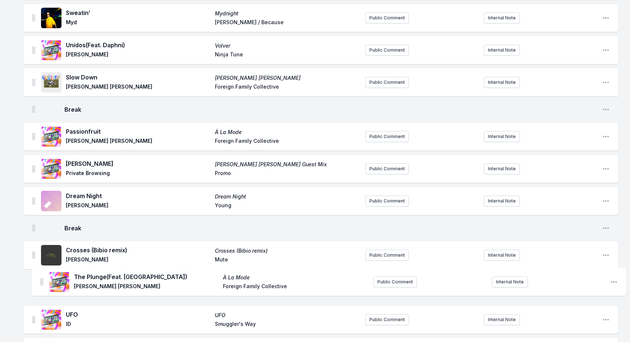
drag, startPoint x: 34, startPoint y: 174, endPoint x: 42, endPoint y: 283, distance: 110.2
click at [42, 283] on ul "Unknown Verses GT Verses GT (Nosaj Thing & [PERSON_NAME]) LuckyMe Public Commen…" at bounding box center [320, 114] width 595 height 1214
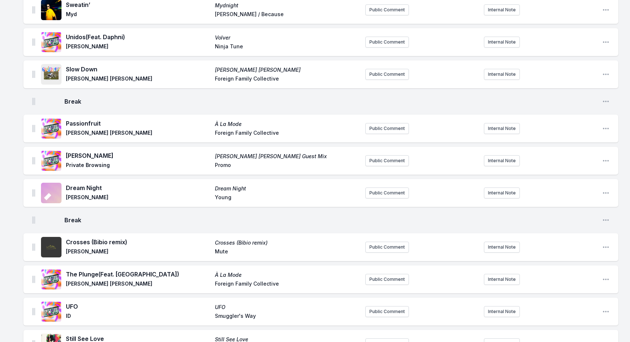
scroll to position [578, 0]
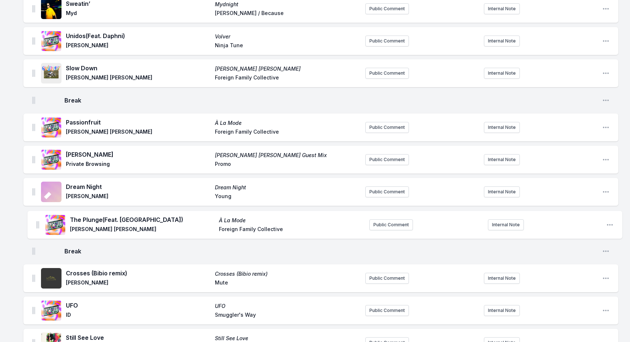
drag, startPoint x: 33, startPoint y: 282, endPoint x: 39, endPoint y: 223, distance: 59.6
click at [38, 223] on ul "Unknown Verses GT Verses GT (Nosaj Thing & [PERSON_NAME]) LuckyMe Public Commen…" at bounding box center [320, 105] width 595 height 1214
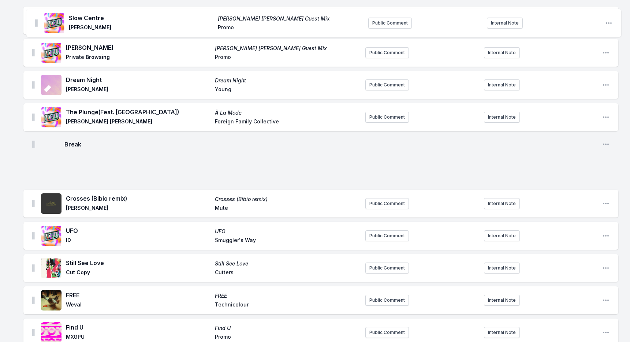
scroll to position [683, 0]
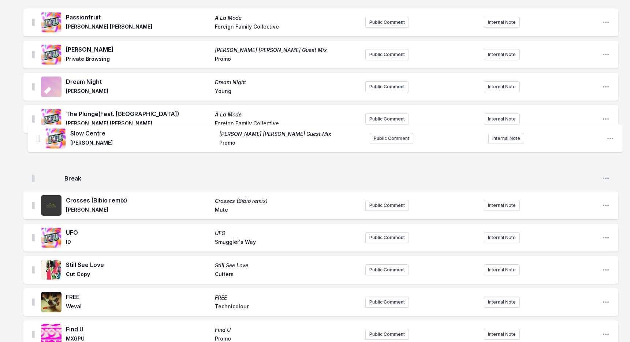
drag, startPoint x: 33, startPoint y: 183, endPoint x: 38, endPoint y: 137, distance: 46.5
click at [38, 137] on ul "Unknown Verses GT Verses GT (Nosaj Thing & [PERSON_NAME]) LuckyMe Public Commen…" at bounding box center [320, 0] width 595 height 1214
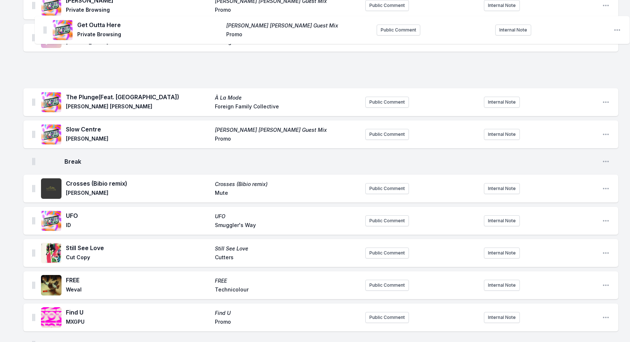
scroll to position [722, 0]
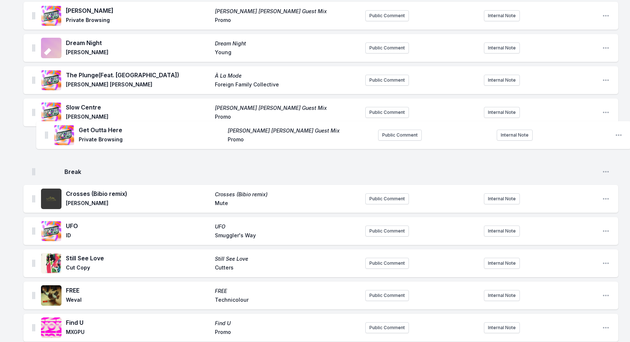
drag, startPoint x: 33, startPoint y: 235, endPoint x: 40, endPoint y: 135, distance: 100.6
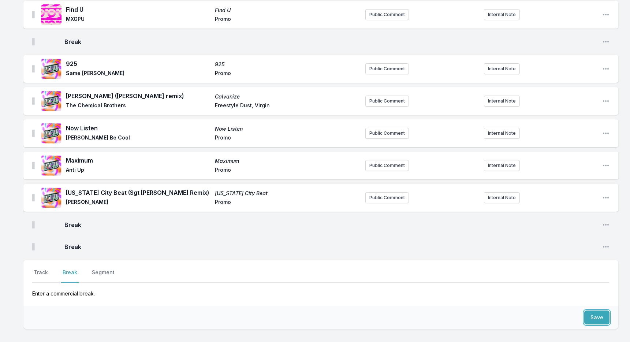
scroll to position [1036, 0]
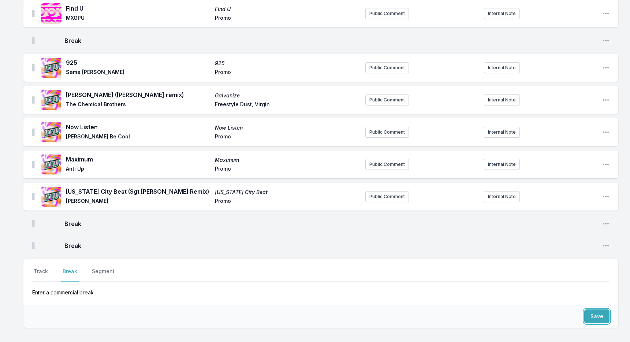
click at [34, 245] on img at bounding box center [33, 245] width 3 height 7
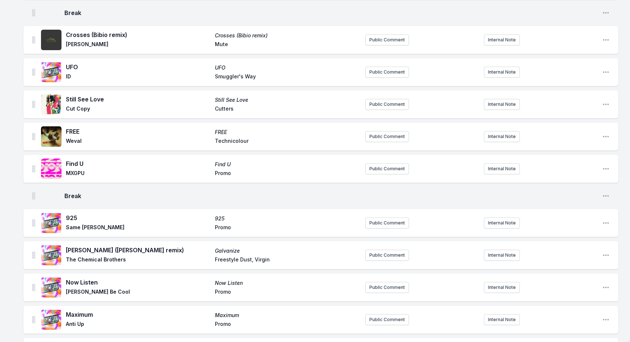
scroll to position [1091, 0]
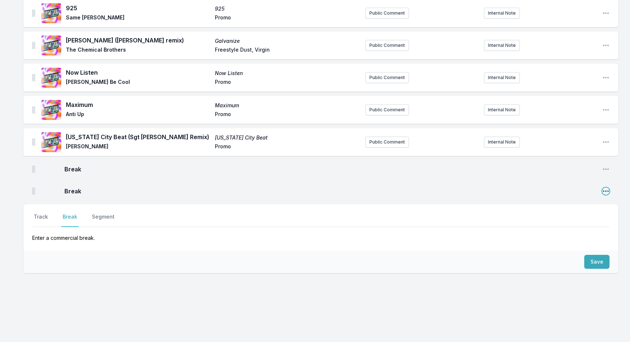
click at [607, 190] on icon "Open playlist item options" at bounding box center [605, 191] width 7 height 7
click at [577, 207] on button "Delete Entry" at bounding box center [569, 205] width 82 height 13
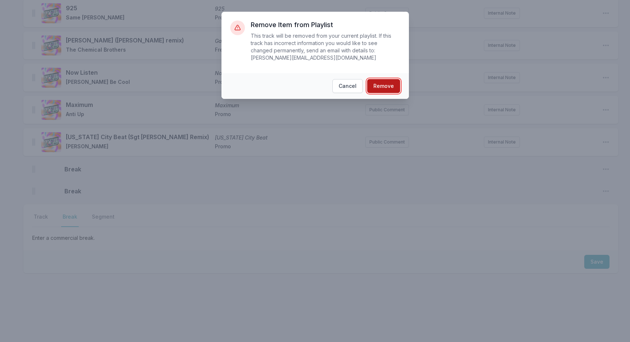
click at [391, 88] on button "Remove" at bounding box center [383, 86] width 33 height 14
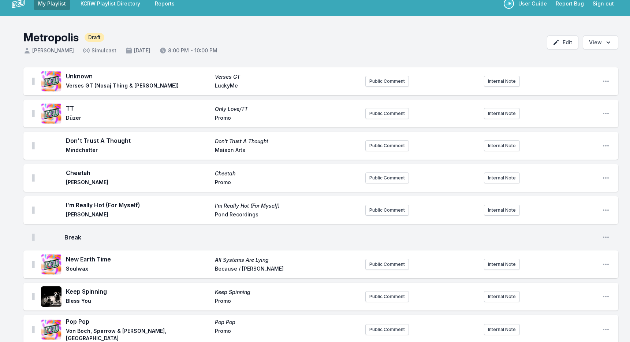
scroll to position [0, 0]
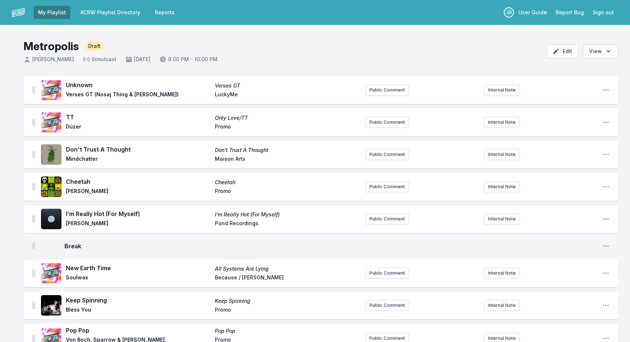
click at [601, 12] on button "Sign out" at bounding box center [604, 12] width 30 height 13
